Goal: Browse casually

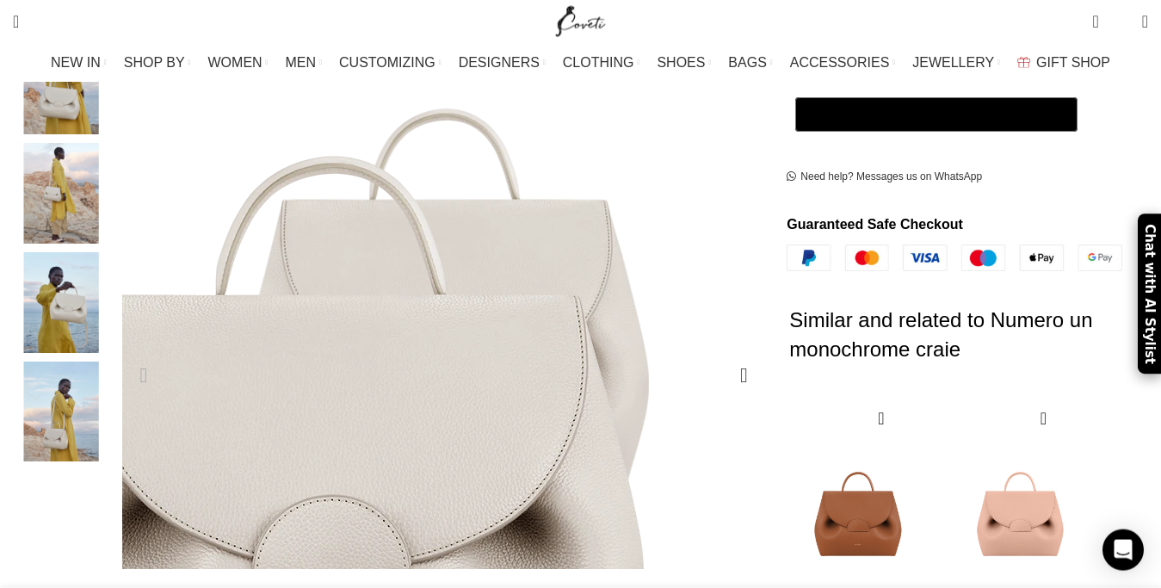
scroll to position [439, 0]
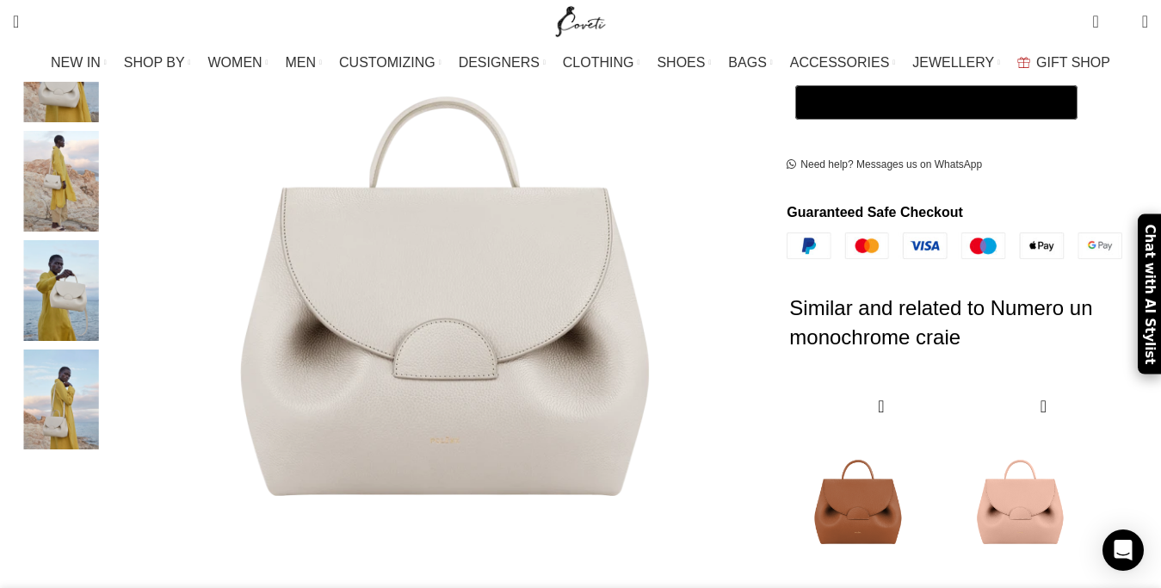
click at [114, 94] on img "2 / 5" at bounding box center [61, 72] width 105 height 101
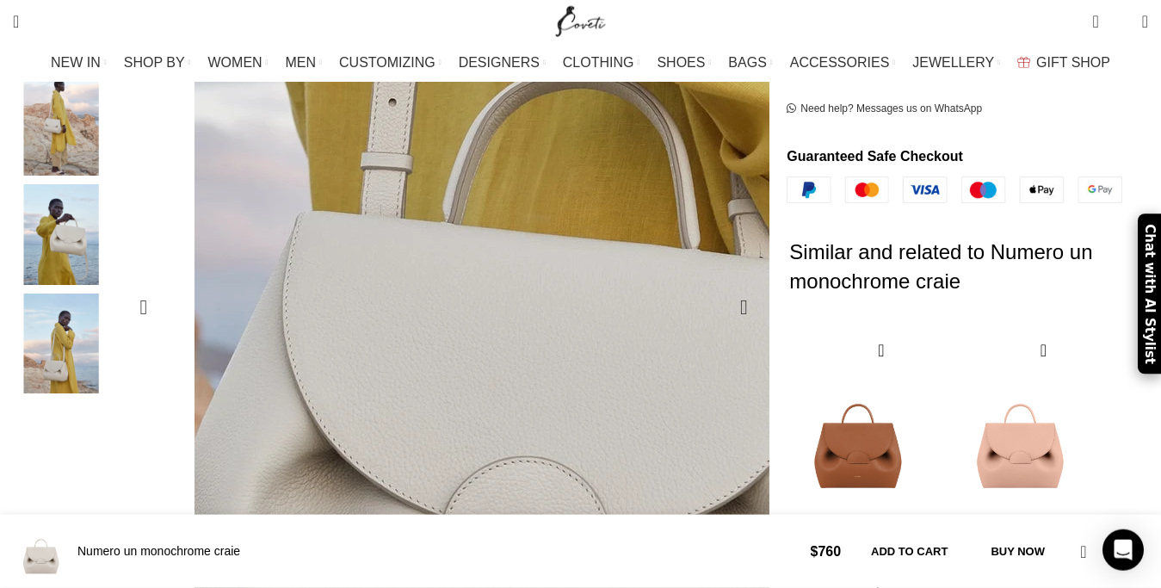
scroll to position [527, 0]
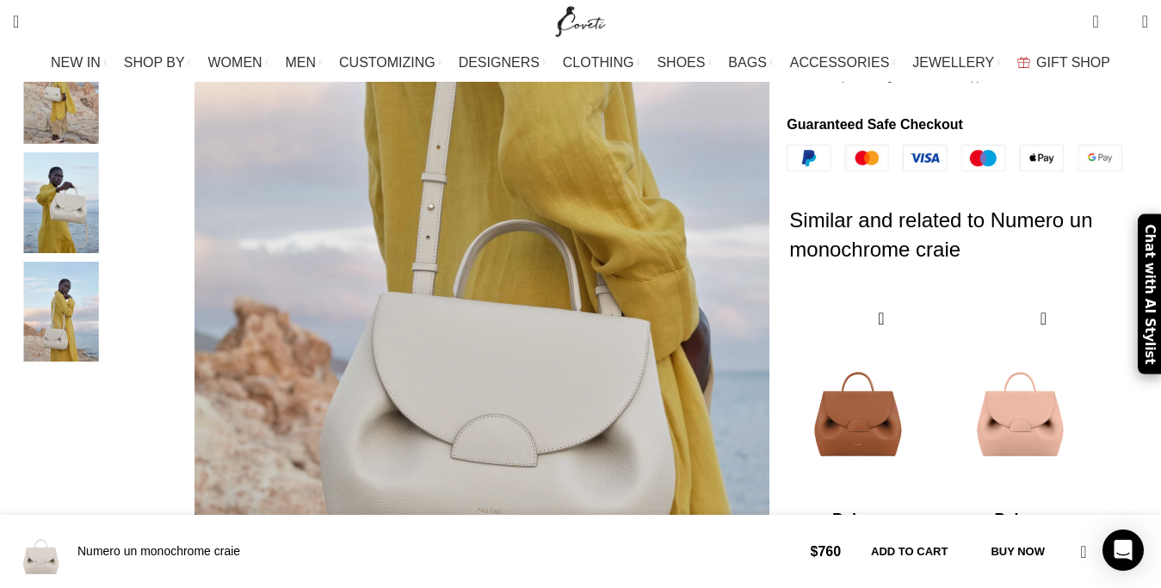
click at [110, 177] on img "4 / 5" at bounding box center [61, 202] width 105 height 101
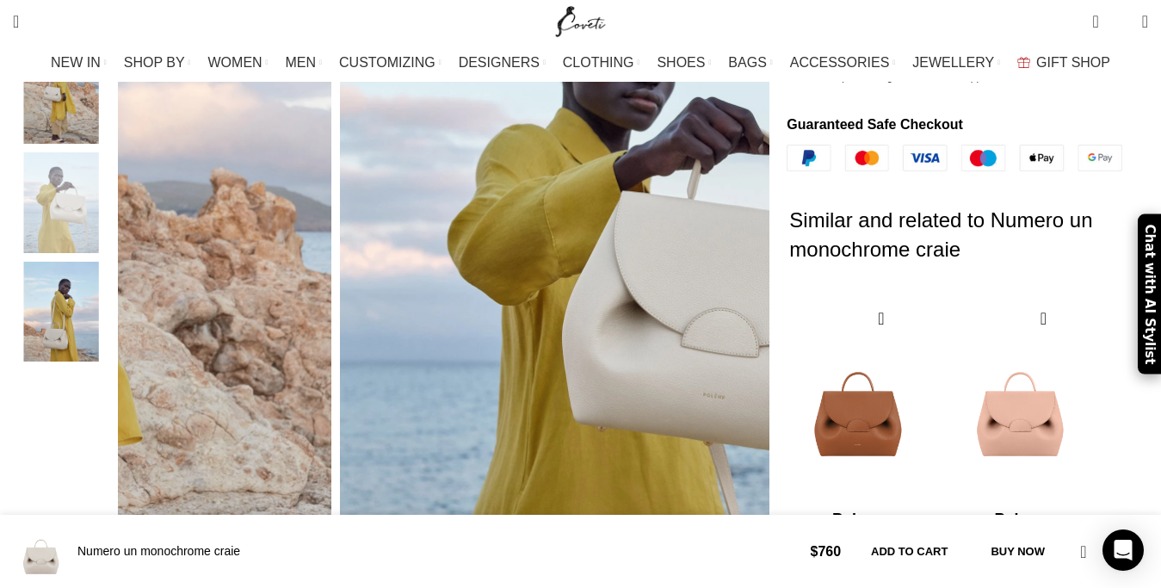
click at [110, 177] on img "4 / 5" at bounding box center [61, 202] width 105 height 101
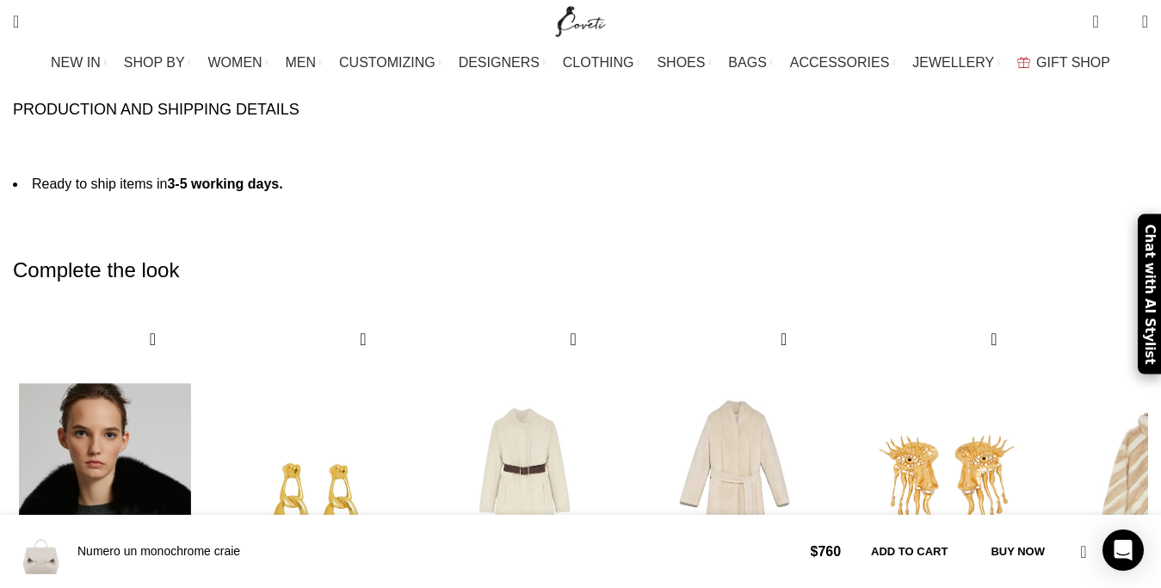
scroll to position [0, 362]
click at [185, 313] on img "1 / 10" at bounding box center [105, 490] width 190 height 355
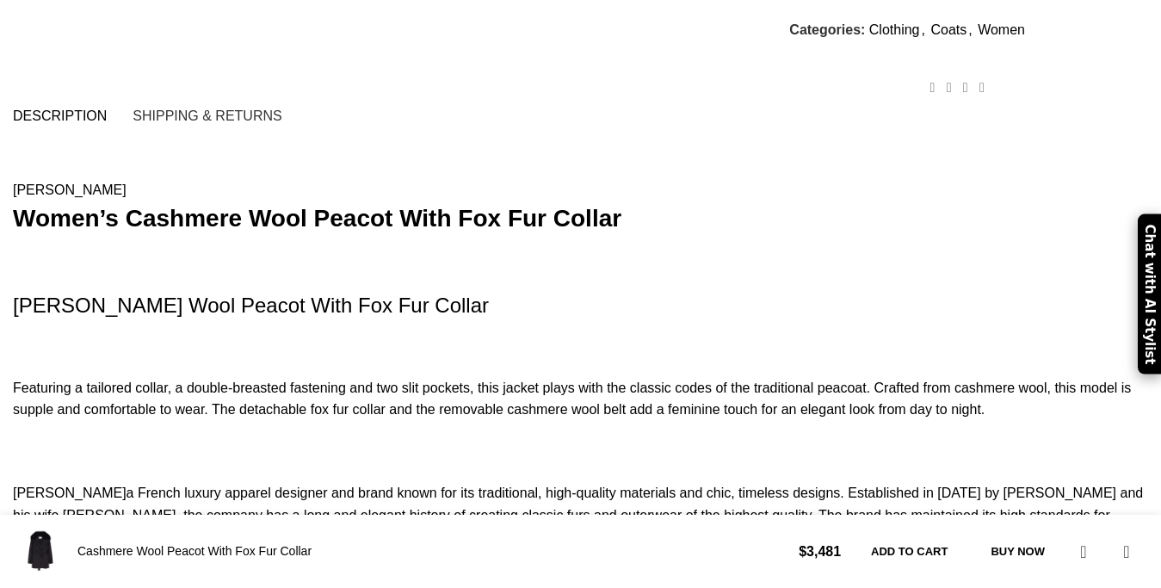
scroll to position [1317, 0]
